Goal: Information Seeking & Learning: Understand process/instructions

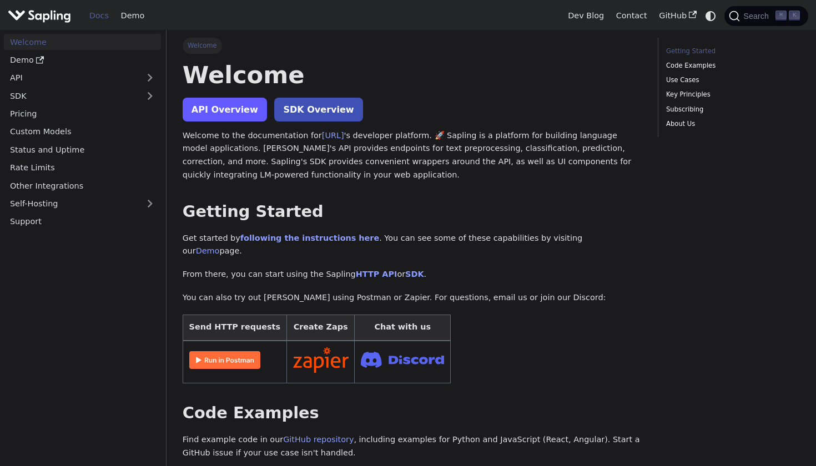
click at [248, 107] on link "API Overview" at bounding box center [225, 110] width 84 height 24
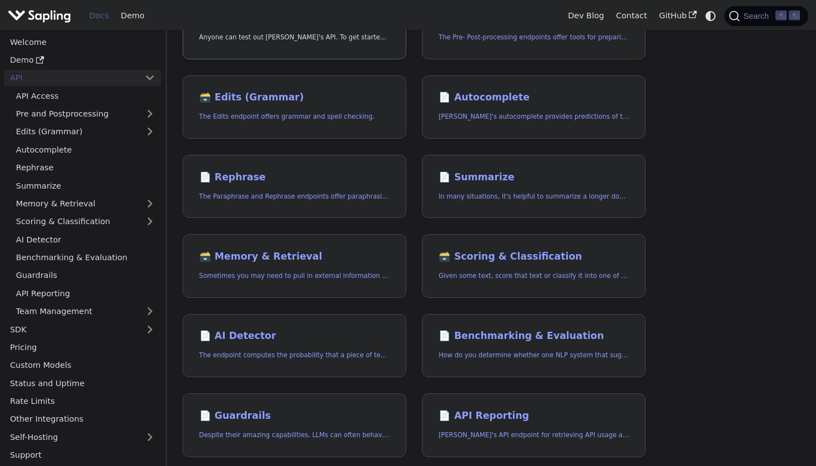
scroll to position [140, 0]
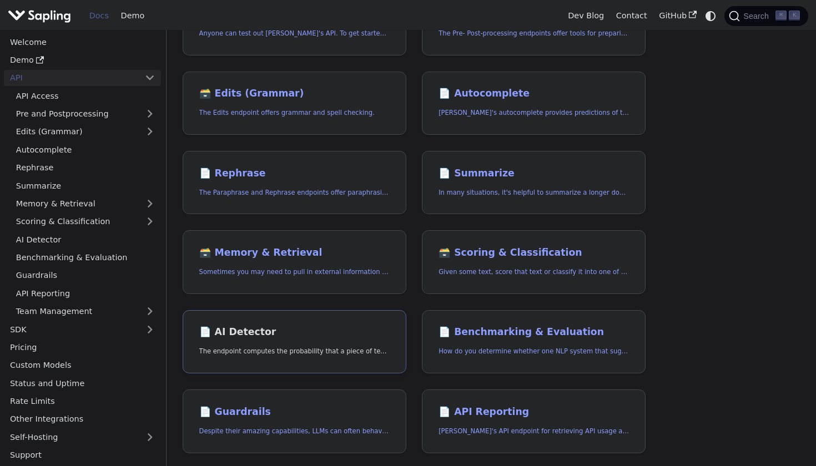
click at [251, 326] on h2 "📄️ AI Detector" at bounding box center [294, 332] width 190 height 12
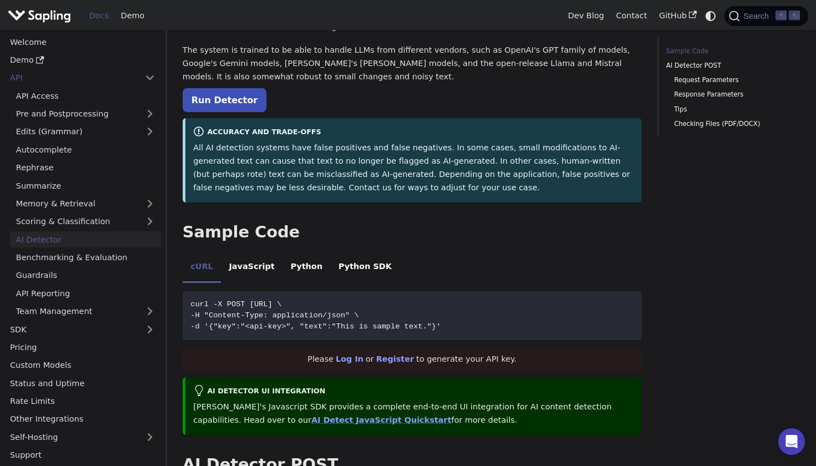
scroll to position [69, 0]
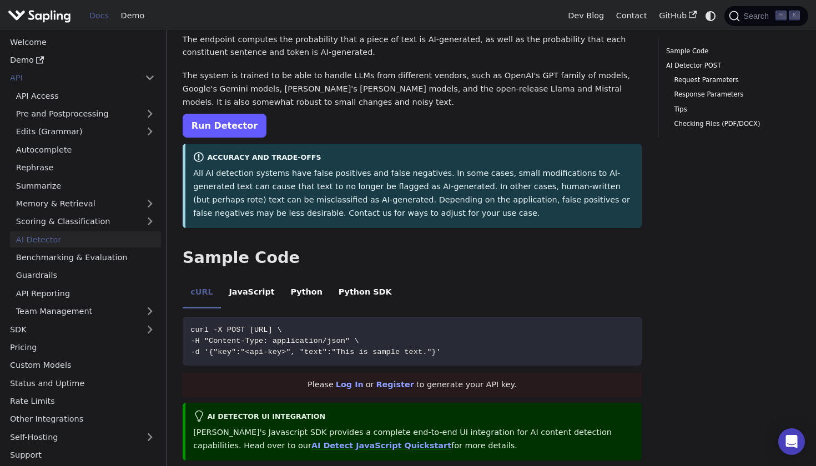
click at [234, 117] on link "Run Detector" at bounding box center [225, 126] width 84 height 24
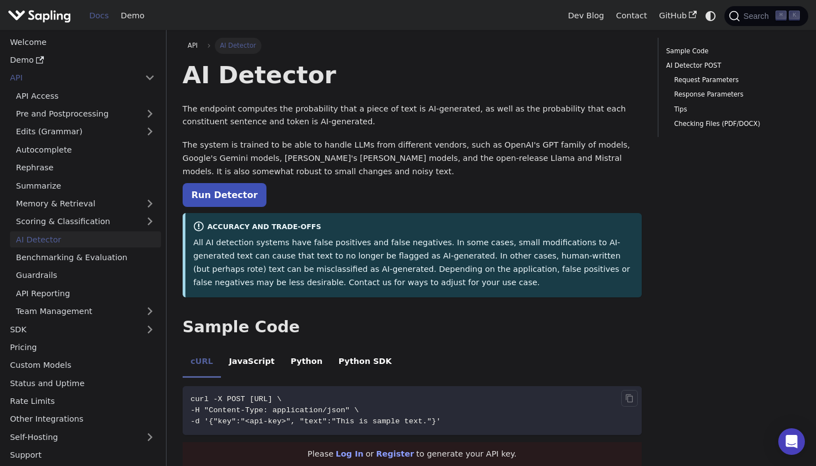
scroll to position [0, 0]
click at [40, 165] on link "Rephrase" at bounding box center [85, 168] width 151 height 16
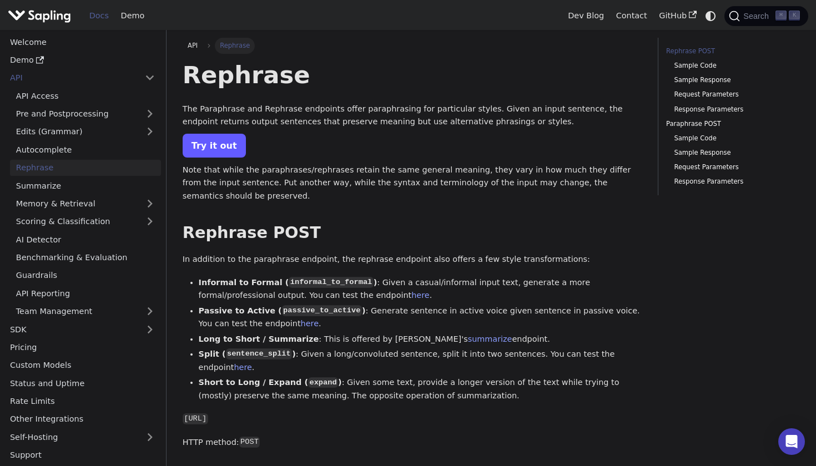
click at [203, 138] on link "Try it out" at bounding box center [214, 146] width 63 height 24
click at [210, 139] on link "Try it out" at bounding box center [214, 146] width 63 height 24
click at [228, 148] on link "Try it out" at bounding box center [214, 146] width 63 height 24
